Goal: Navigation & Orientation: Find specific page/section

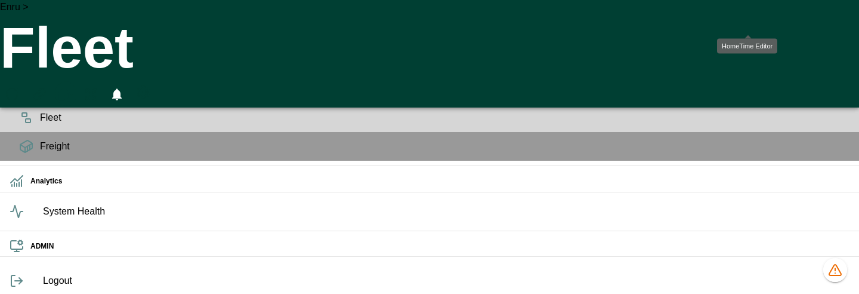
click at [73, 87] on icon "HomeTime Editor" at bounding box center [64, 95] width 17 height 16
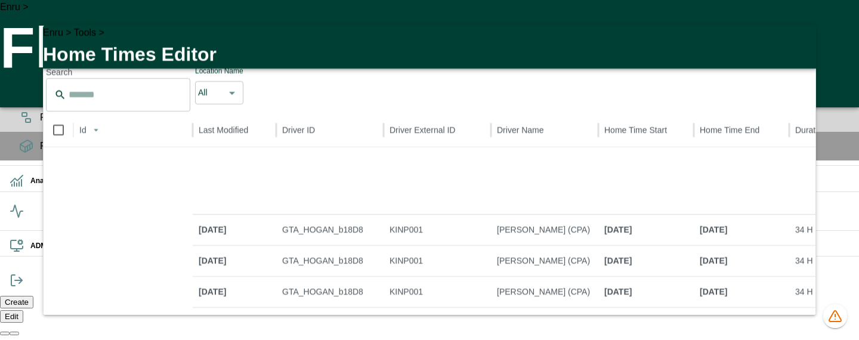
scroll to position [499, 0]
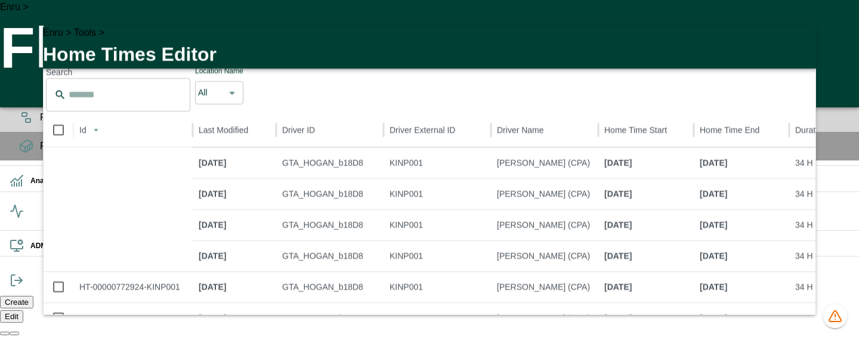
click at [798, 50] on icon "button" at bounding box center [800, 42] width 14 height 14
